Goal: Information Seeking & Learning: Learn about a topic

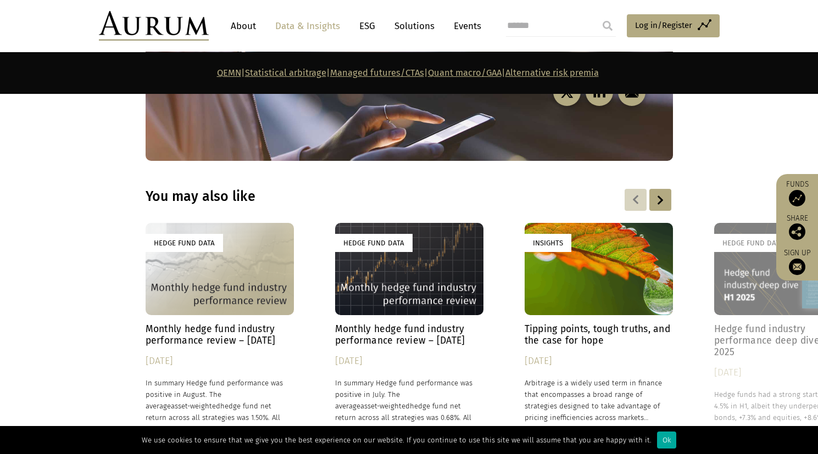
scroll to position [5784, 0]
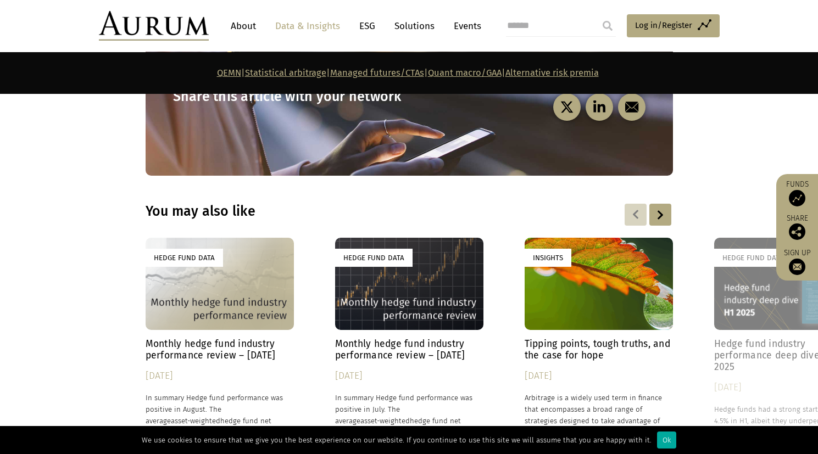
click at [379, 238] on div "Hedge Fund Data" at bounding box center [409, 284] width 148 height 93
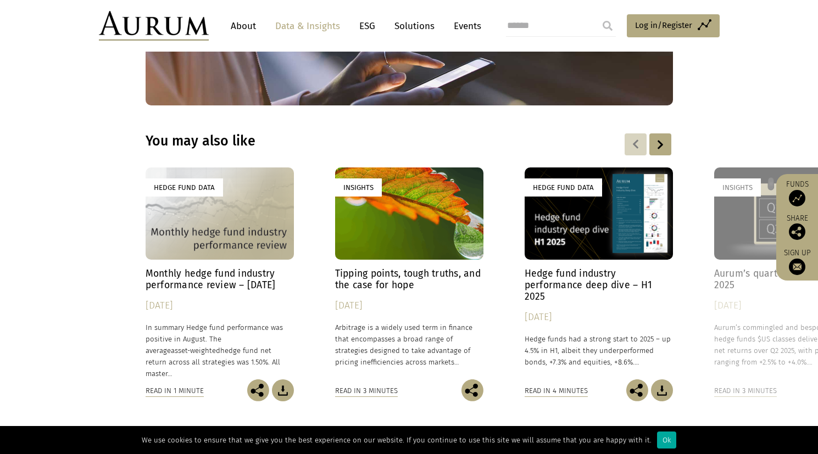
scroll to position [1555, 0]
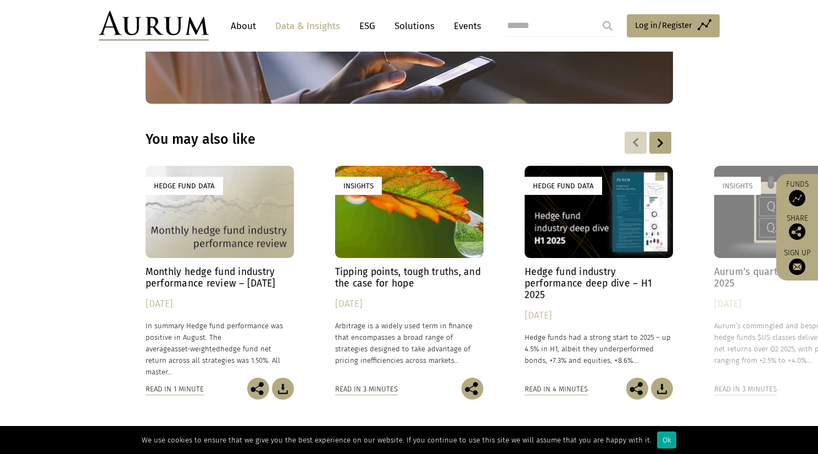
click at [221, 266] on h4 "Monthly hedge fund industry performance review – [DATE]" at bounding box center [220, 277] width 148 height 23
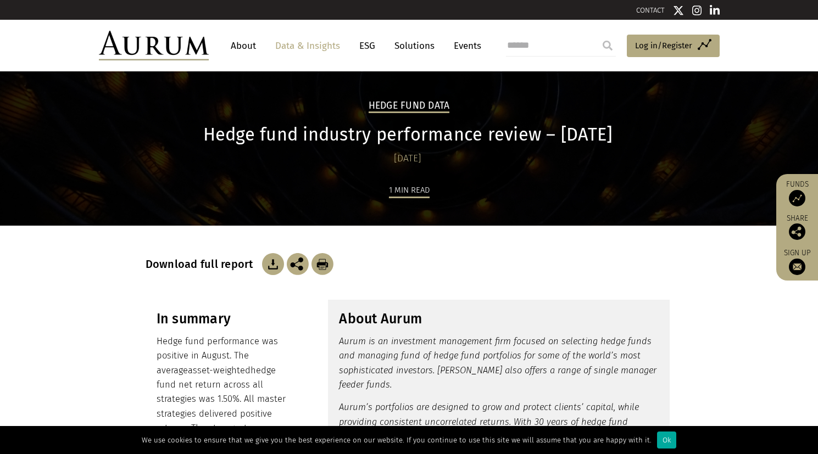
click at [312, 49] on link "Data & Insights" at bounding box center [308, 46] width 76 height 20
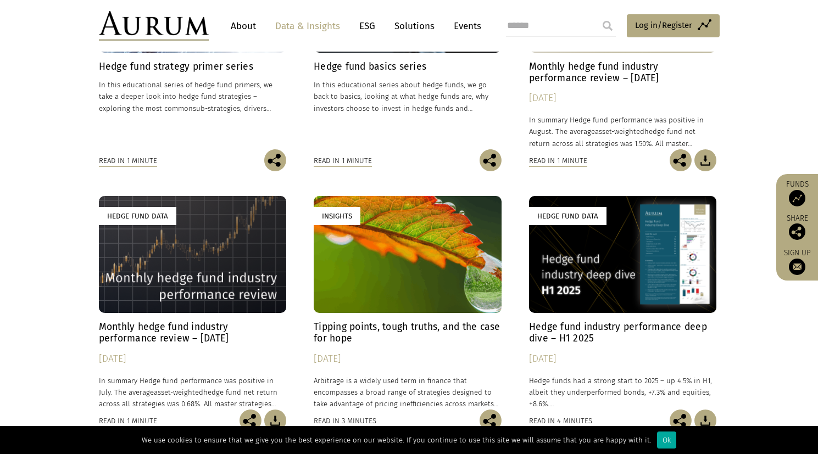
scroll to position [319, 0]
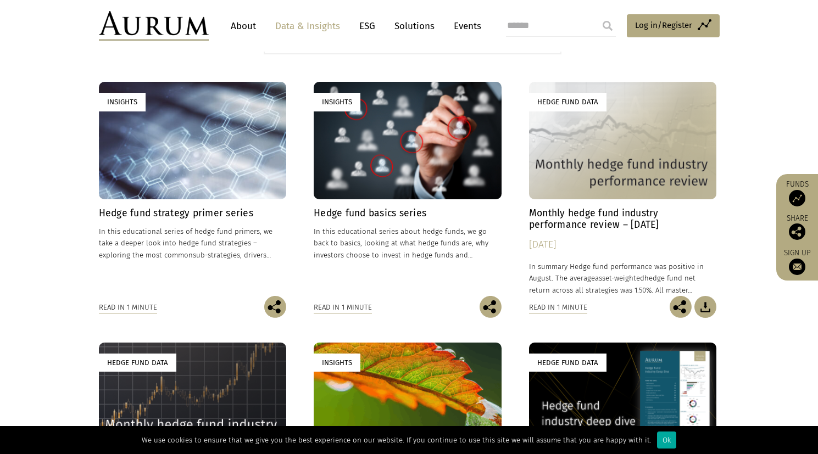
click at [385, 211] on h4 "Hedge fund basics series" at bounding box center [408, 214] width 188 height 12
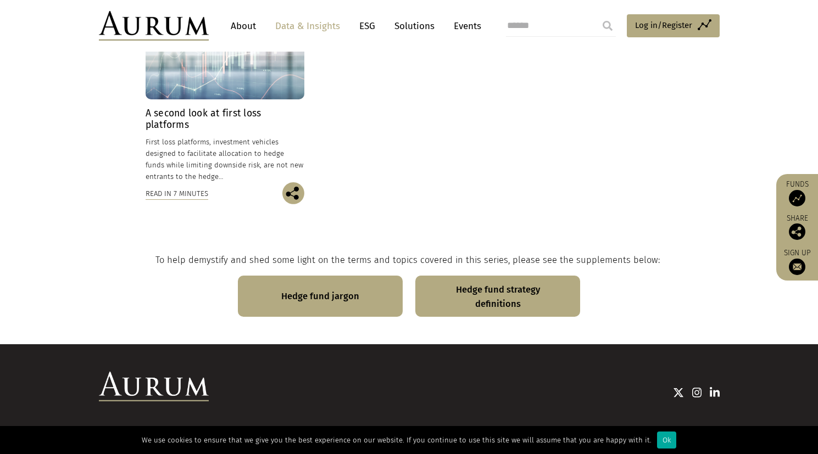
scroll to position [824, 0]
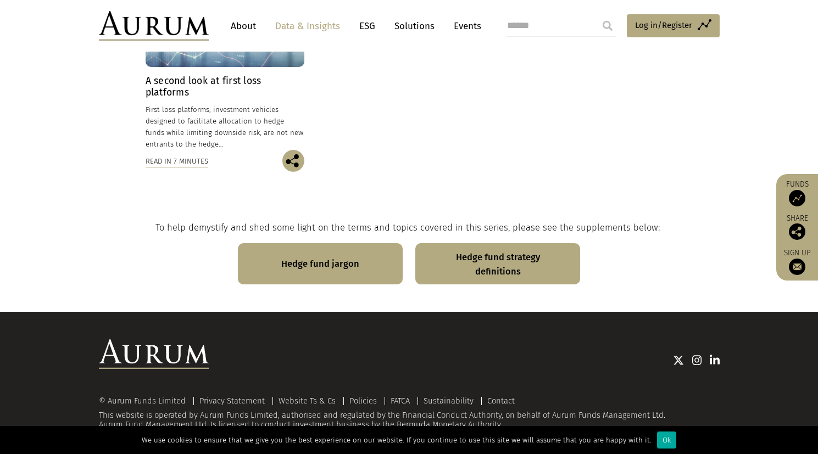
click at [226, 81] on h4 "A second look at first loss platforms" at bounding box center [225, 86] width 159 height 23
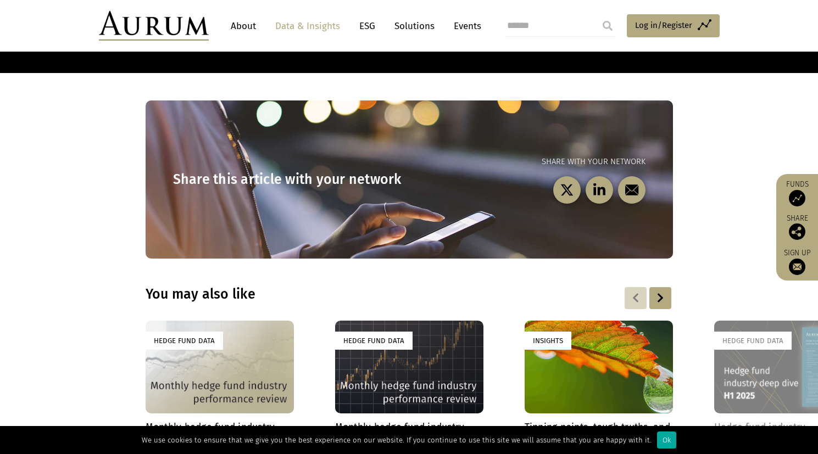
scroll to position [2487, 0]
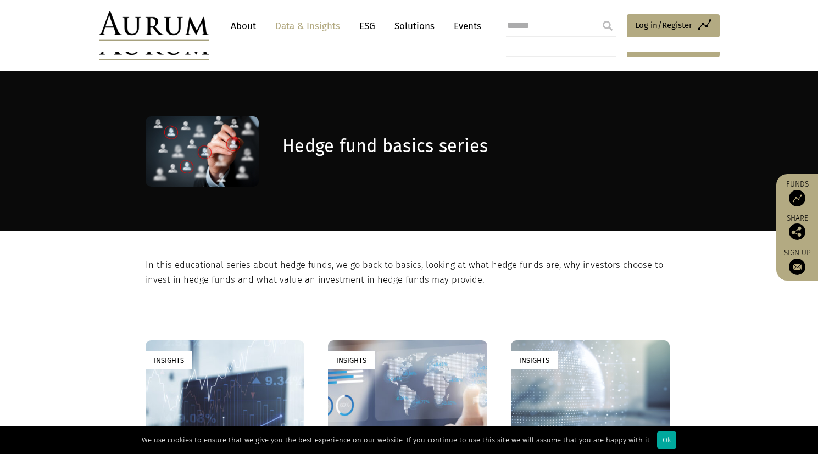
scroll to position [824, 0]
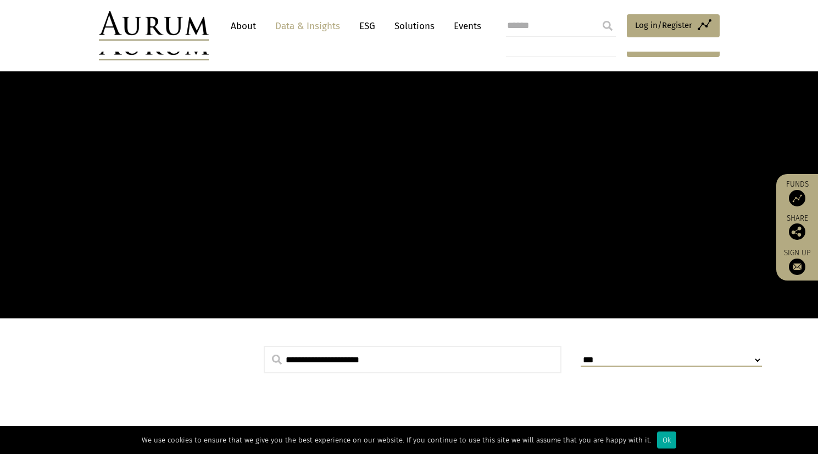
scroll to position [319, 0]
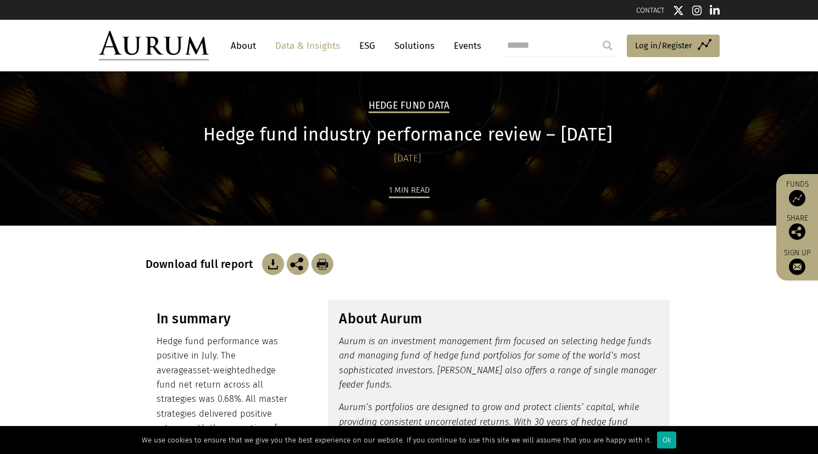
scroll to position [1555, 0]
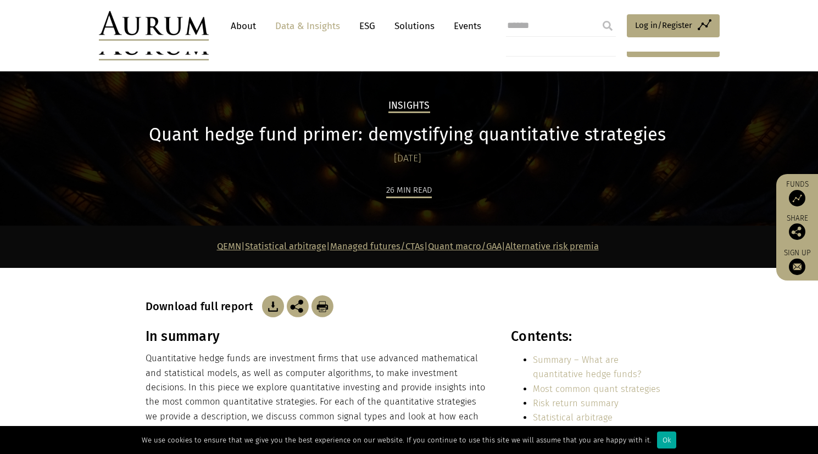
scroll to position [5784, 0]
